Goal: Find specific page/section: Find specific page/section

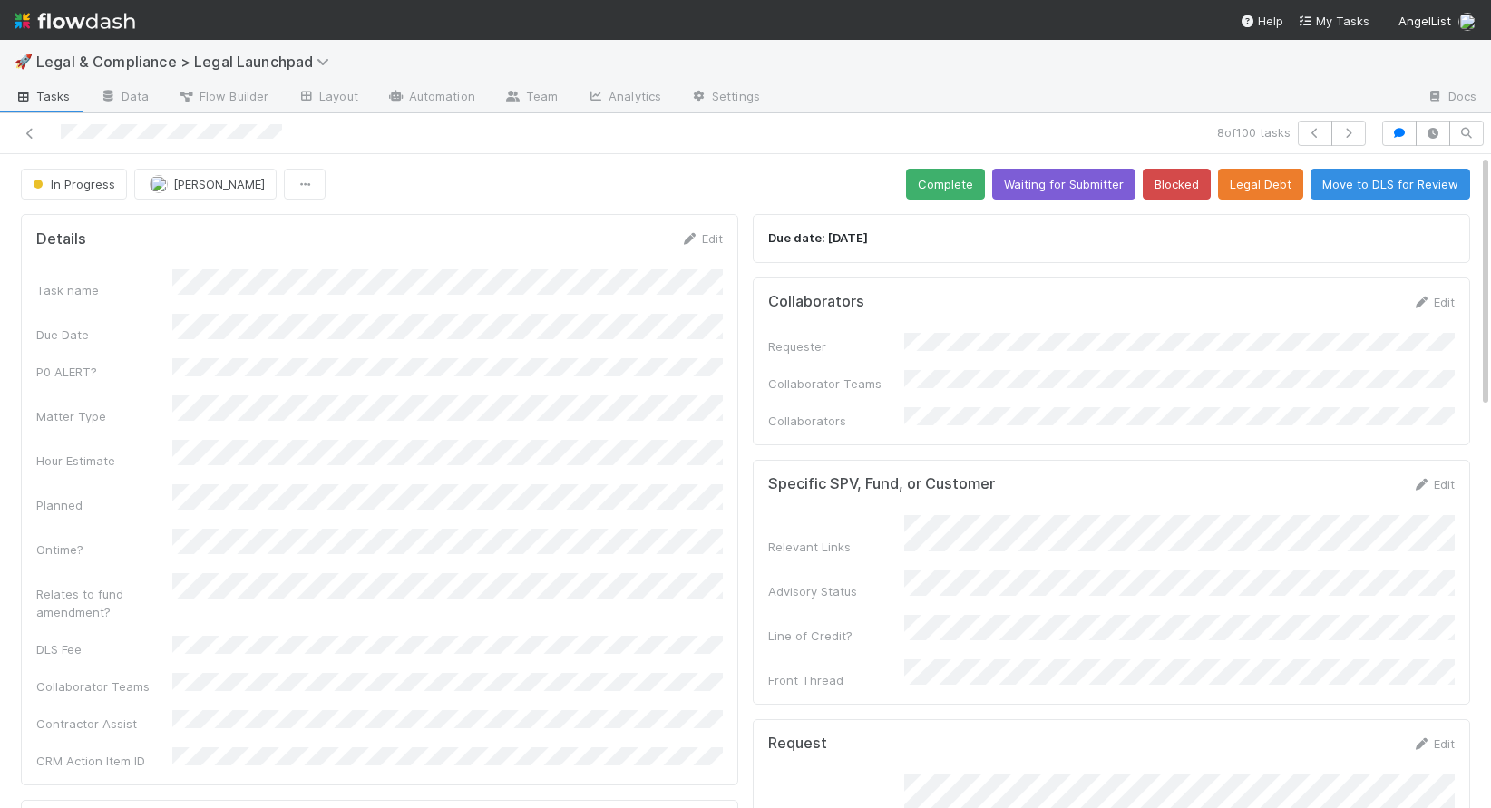
click at [68, 9] on img at bounding box center [75, 20] width 121 height 31
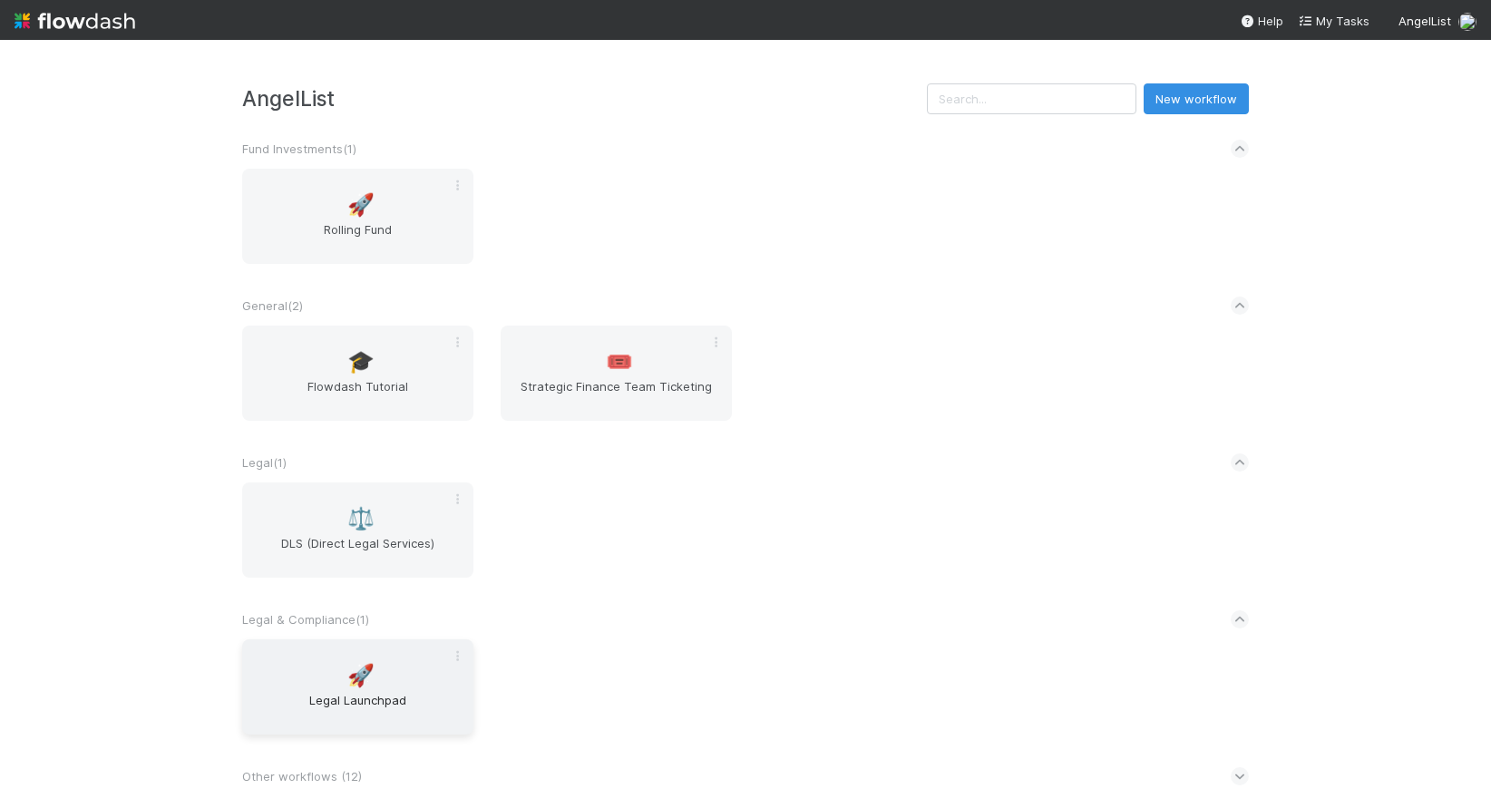
click at [347, 671] on span "🚀" at bounding box center [360, 676] width 27 height 24
